Goal: Entertainment & Leisure: Consume media (video, audio)

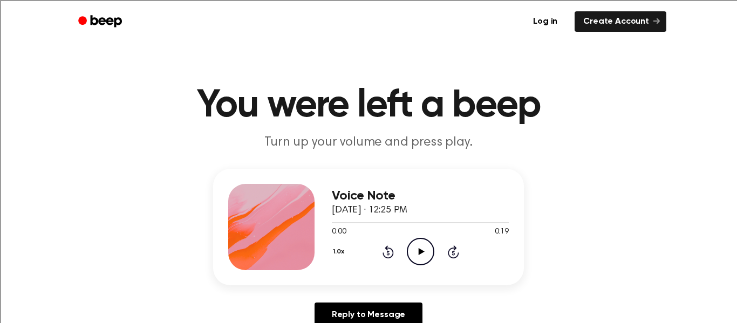
click at [422, 252] on icon at bounding box center [421, 251] width 6 height 7
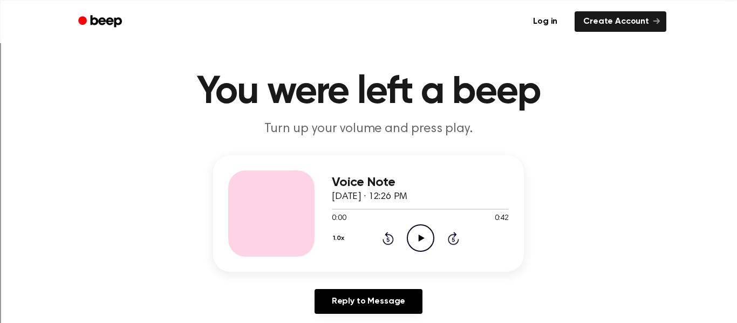
scroll to position [52, 0]
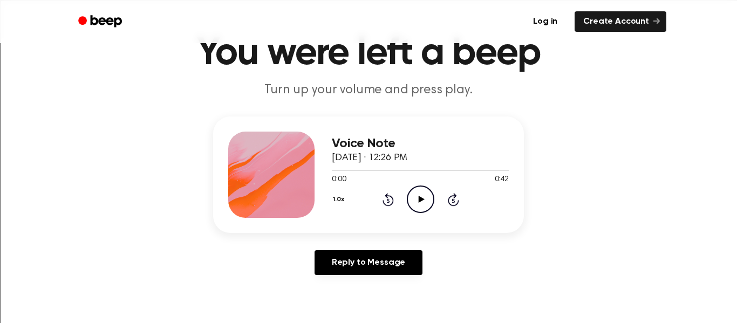
click at [425, 206] on icon "Play Audio" at bounding box center [421, 200] width 28 height 28
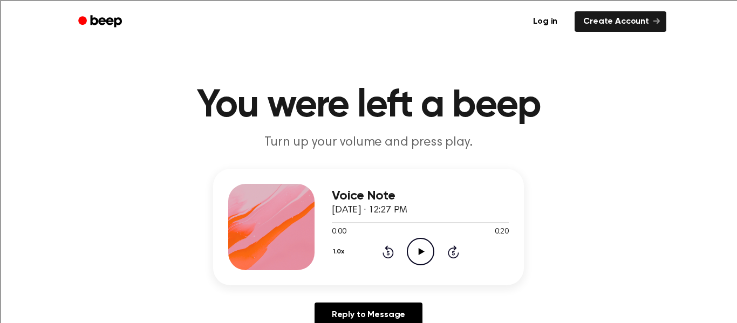
click at [424, 257] on icon "Play Audio" at bounding box center [421, 252] width 28 height 28
